Goal: Task Accomplishment & Management: Manage account settings

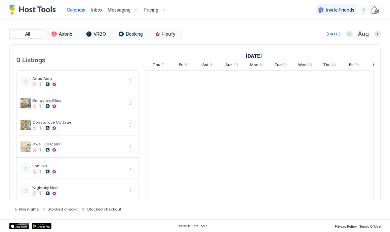
scroll to position [0, 367]
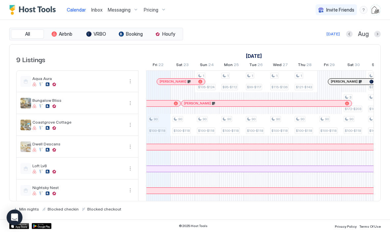
click at [98, 11] on span "Inbox" at bounding box center [96, 10] width 11 height 6
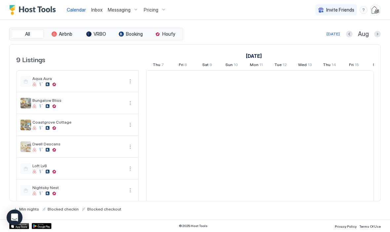
scroll to position [0, 367]
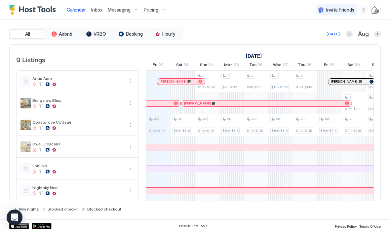
click at [375, 11] on img "User profile" at bounding box center [375, 10] width 11 height 11
click at [334, 48] on div "Logout" at bounding box center [338, 48] width 79 height 6
